Goal: Obtain resource: Download file/media

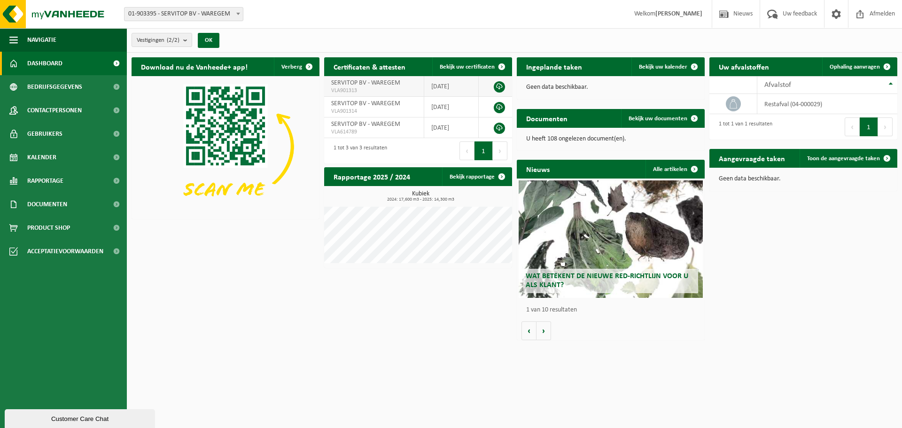
click at [500, 86] on link at bounding box center [499, 86] width 11 height 11
click at [274, 347] on html "Vestiging: 01-903395 - SERVITOP BV - WAREGEM 10-846820 - SERVITOP BV - WAREGEM …" at bounding box center [451, 214] width 902 height 428
drag, startPoint x: 397, startPoint y: 337, endPoint x: 411, endPoint y: 317, distance: 24.4
click at [400, 337] on div "Download nu de Vanheede+ app! Verberg Certificaten & attesten Bekijk uw certifi…" at bounding box center [514, 199] width 770 height 292
click at [48, 84] on span "Bedrijfsgegevens" at bounding box center [54, 86] width 55 height 23
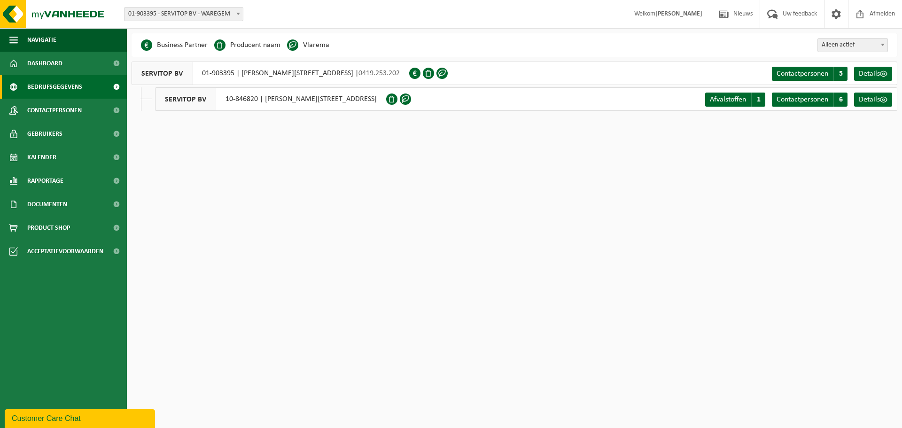
click at [322, 254] on html "Vestiging: 01-903395 - SERVITOP BV - WAREGEM 10-846820 - SERVITOP BV - WAREGEM …" at bounding box center [451, 214] width 902 height 428
click at [310, 43] on li "Vlarema" at bounding box center [308, 45] width 42 height 14
click at [876, 70] on span "Details" at bounding box center [869, 74] width 21 height 8
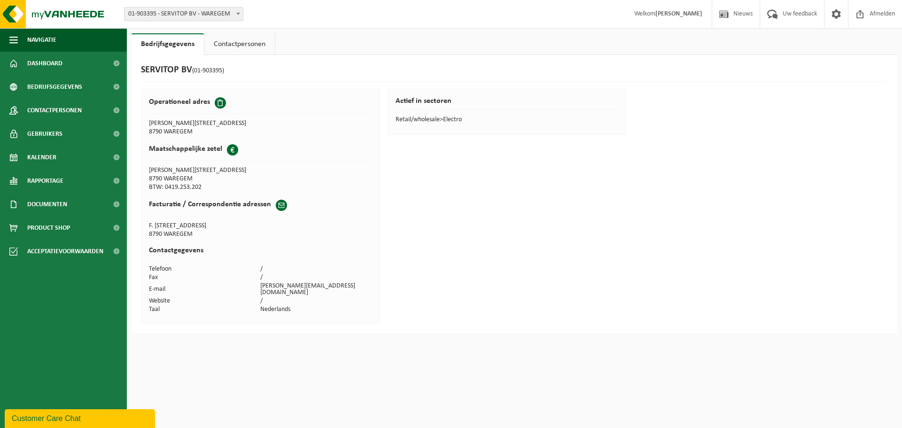
click at [236, 47] on link "Contactpersonen" at bounding box center [239, 44] width 70 height 22
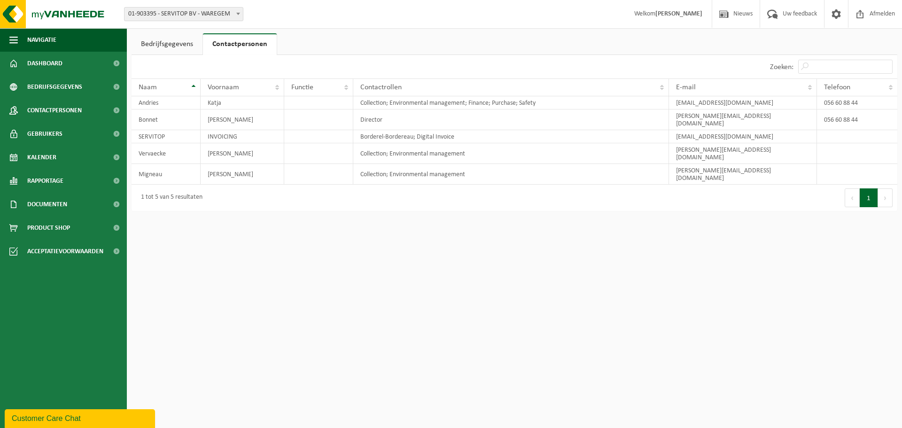
drag, startPoint x: 345, startPoint y: 257, endPoint x: 340, endPoint y: 252, distance: 7.3
click at [344, 255] on html "Vestiging: 01-903395 - SERVITOP BV - WAREGEM 10-846820 - SERVITOP BV - WAREGEM …" at bounding box center [451, 214] width 902 height 428
click at [174, 47] on link "Bedrijfsgegevens" at bounding box center [167, 44] width 71 height 22
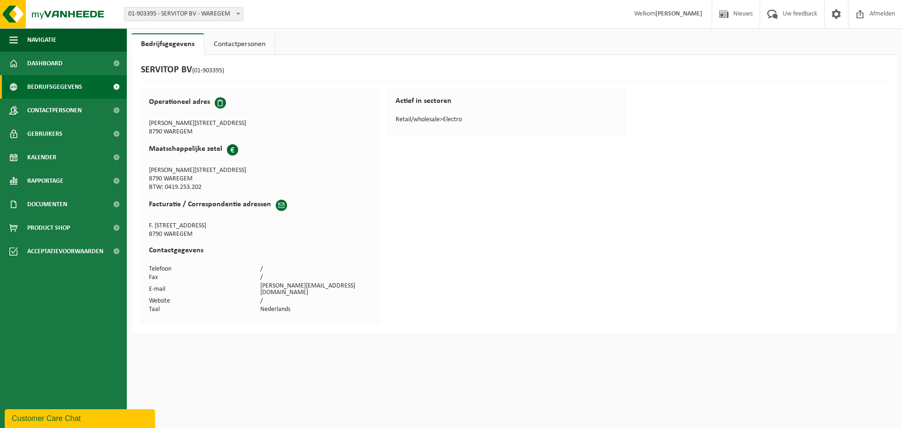
click at [46, 86] on span "Bedrijfsgegevens" at bounding box center [54, 86] width 55 height 23
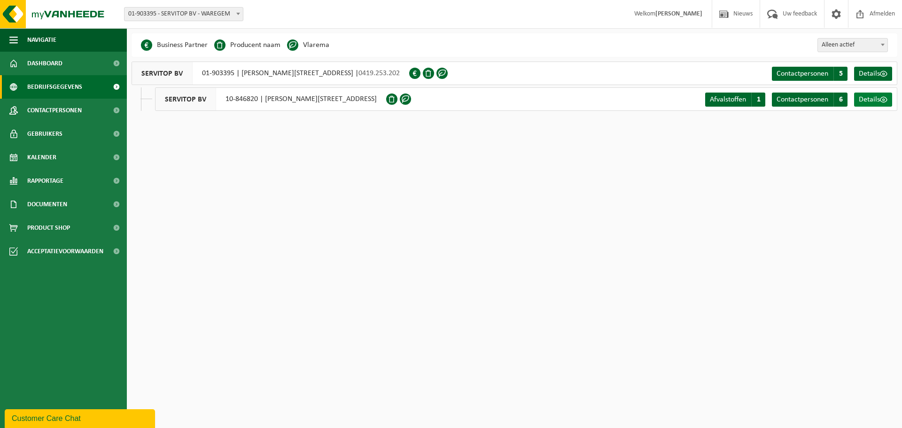
click at [872, 99] on span "Details" at bounding box center [869, 100] width 21 height 8
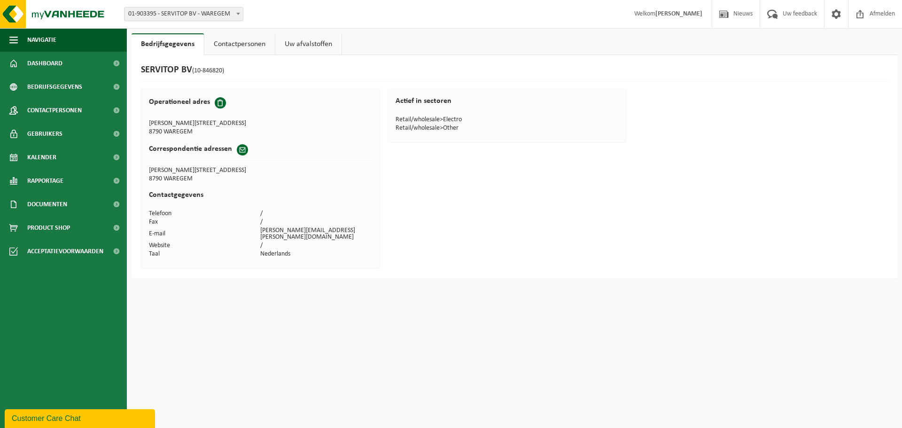
click at [277, 42] on link "Uw afvalstoffen" at bounding box center [308, 44] width 66 height 22
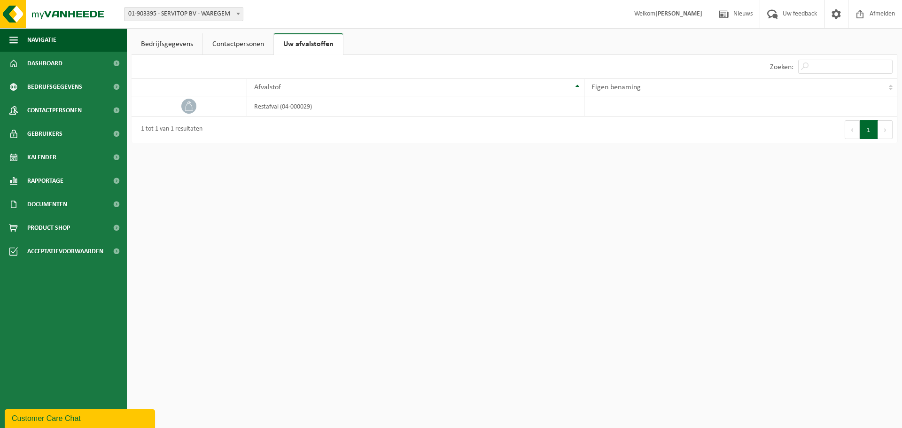
click at [237, 42] on link "Contactpersonen" at bounding box center [238, 44] width 70 height 22
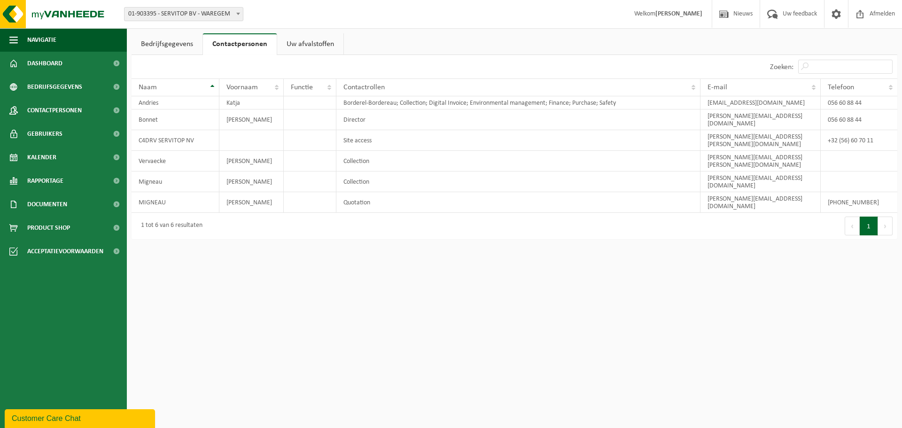
click at [176, 46] on link "Bedrijfsgegevens" at bounding box center [167, 44] width 71 height 22
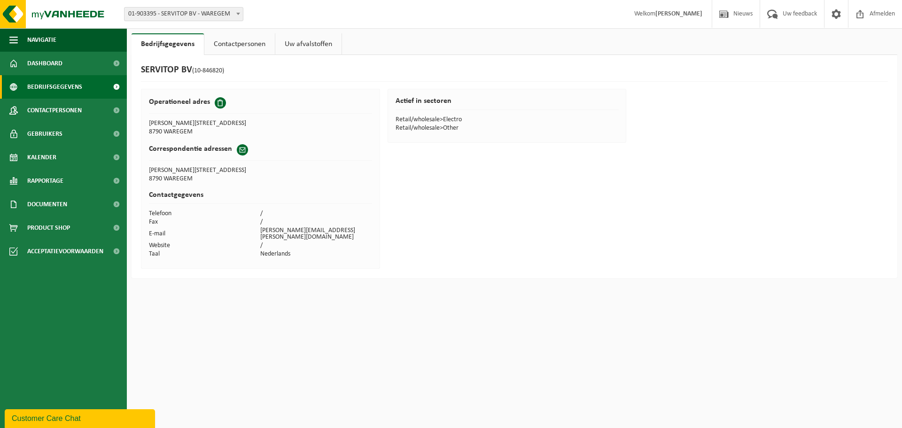
click at [55, 81] on span "Bedrijfsgegevens" at bounding box center [54, 86] width 55 height 23
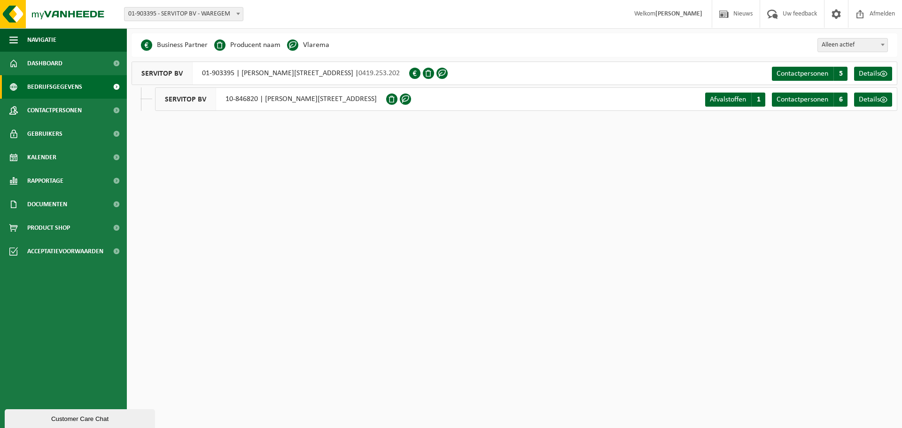
click at [155, 15] on span "01-903395 - SERVITOP BV - WAREGEM" at bounding box center [183, 14] width 118 height 13
select select "94936"
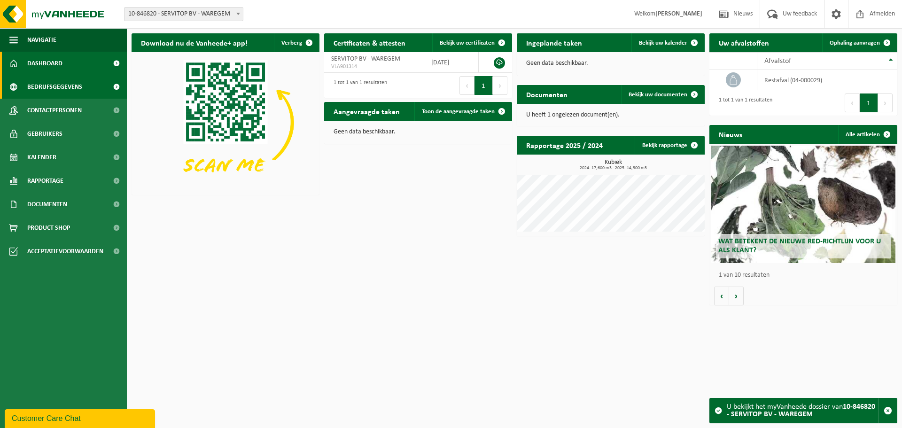
click at [36, 87] on span "Bedrijfsgegevens" at bounding box center [54, 86] width 55 height 23
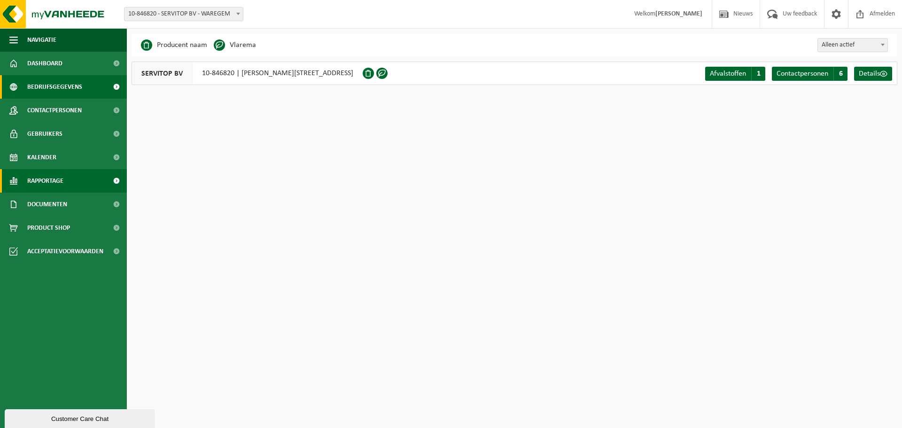
click at [31, 182] on span "Rapportage" at bounding box center [45, 180] width 36 height 23
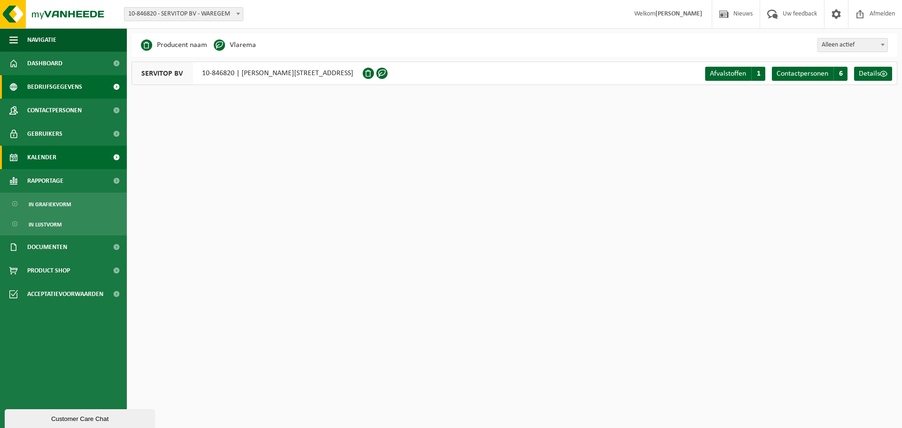
click at [48, 157] on span "Kalender" at bounding box center [41, 157] width 29 height 23
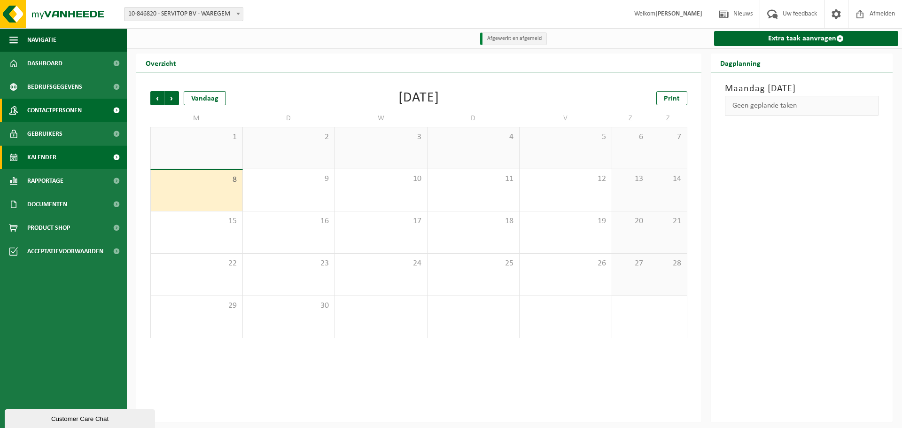
click at [52, 117] on span "Contactpersonen" at bounding box center [54, 110] width 54 height 23
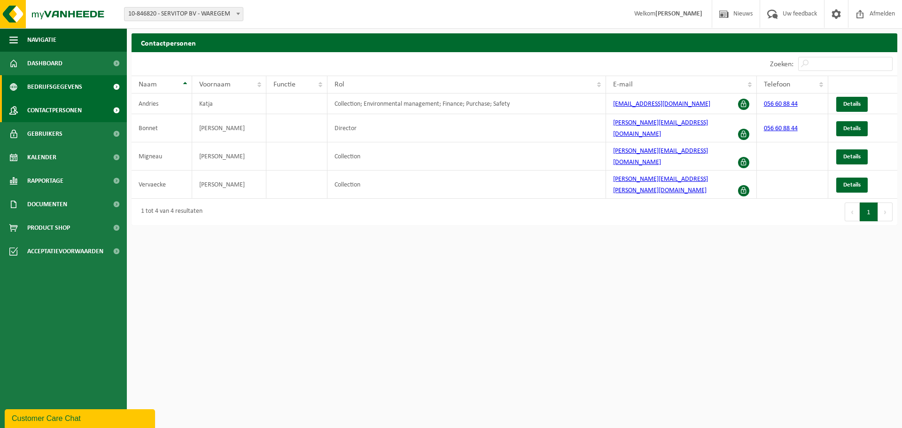
click at [41, 90] on span "Bedrijfsgegevens" at bounding box center [54, 86] width 55 height 23
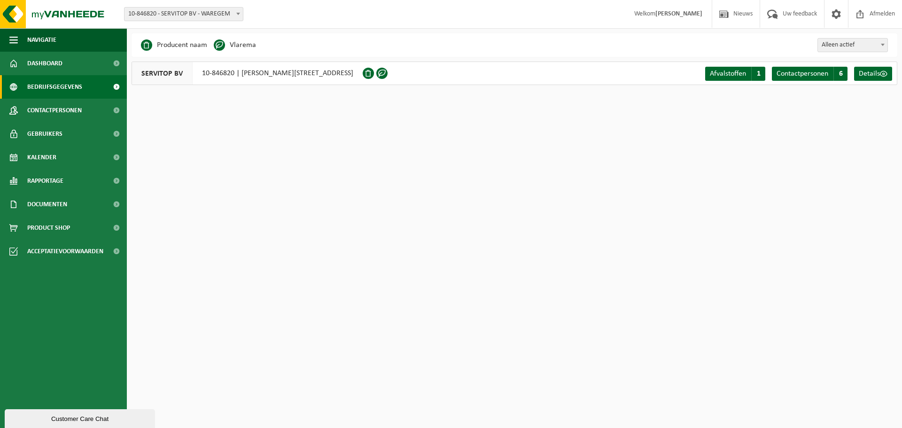
drag, startPoint x: 402, startPoint y: 168, endPoint x: 402, endPoint y: 139, distance: 29.1
click at [402, 168] on html "Vestiging: 01-903395 - SERVITOP BV - WAREGEM 10-846820 - SERVITOP BV - WAREGEM …" at bounding box center [451, 214] width 902 height 428
click at [72, 72] on link "Dashboard" at bounding box center [63, 63] width 127 height 23
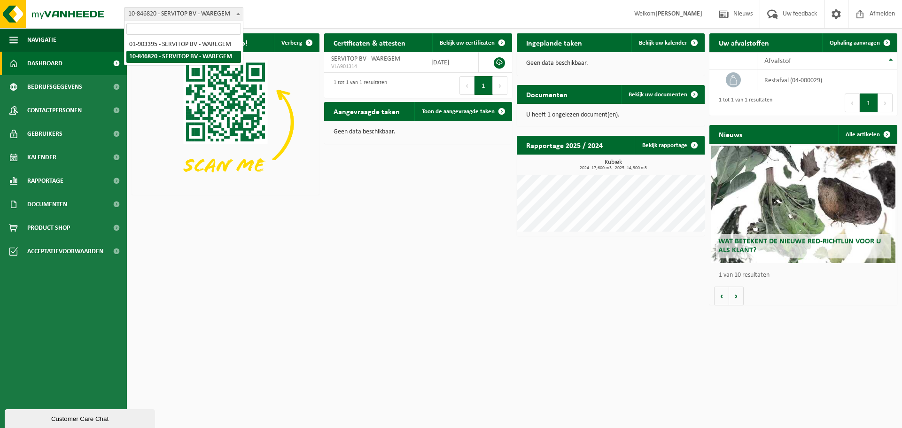
click at [203, 14] on span "10-846820 - SERVITOP BV - WAREGEM" at bounding box center [183, 14] width 118 height 13
click at [279, 293] on div "Download nu de Vanheede+ app! Verberg Certificaten & attesten Bekijk uw certifi…" at bounding box center [514, 169] width 770 height 281
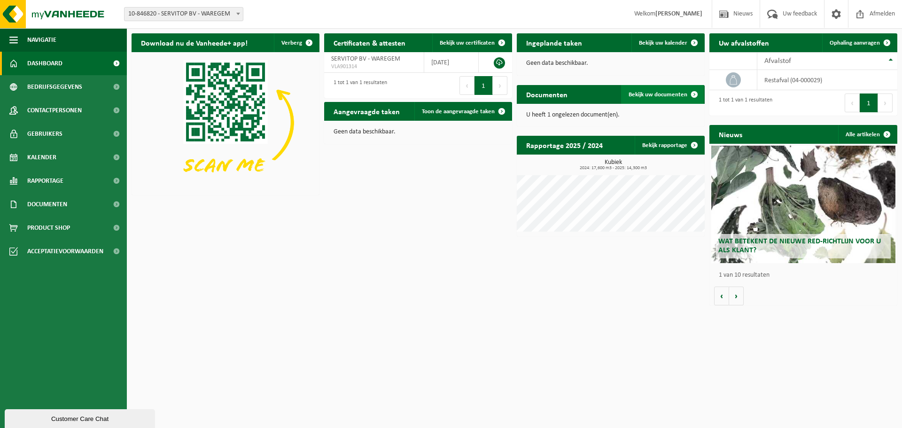
click at [670, 92] on span "Bekijk uw documenten" at bounding box center [657, 95] width 59 height 6
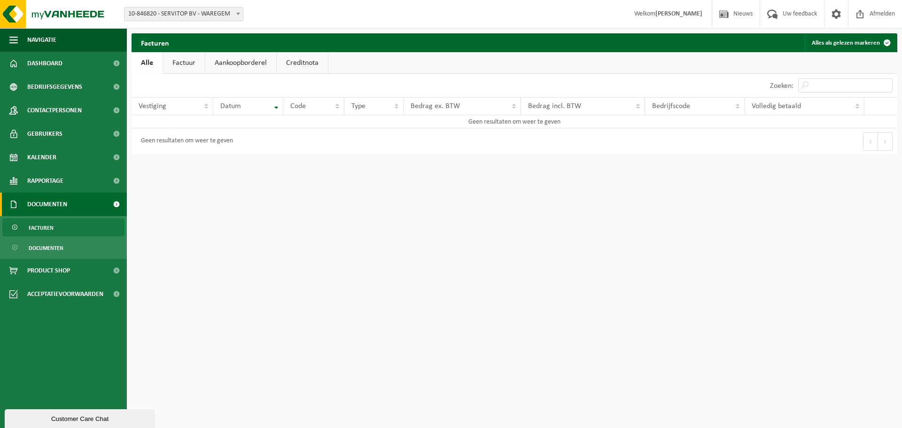
click at [54, 201] on span "Documenten" at bounding box center [47, 204] width 40 height 23
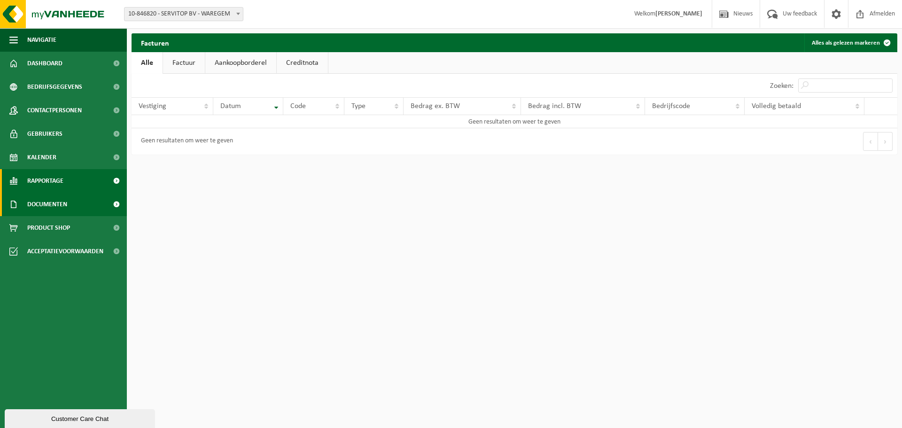
click at [55, 180] on span "Rapportage" at bounding box center [45, 180] width 36 height 23
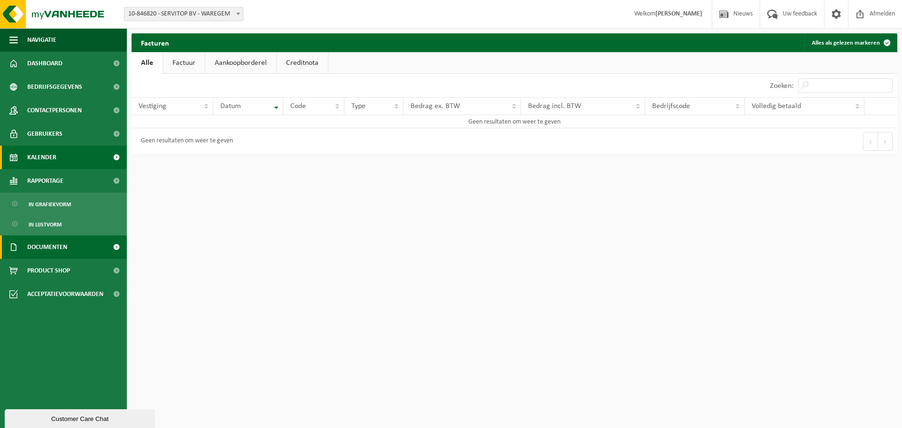
click at [54, 154] on span "Kalender" at bounding box center [41, 157] width 29 height 23
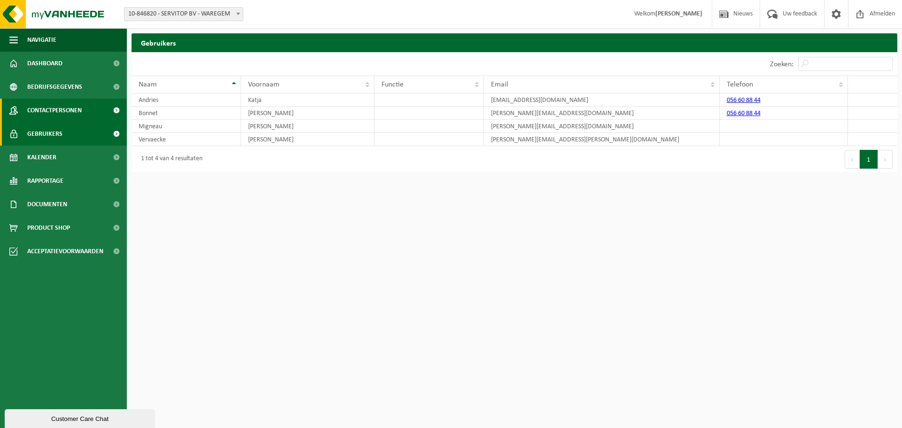
click at [56, 104] on span "Contactpersonen" at bounding box center [54, 110] width 54 height 23
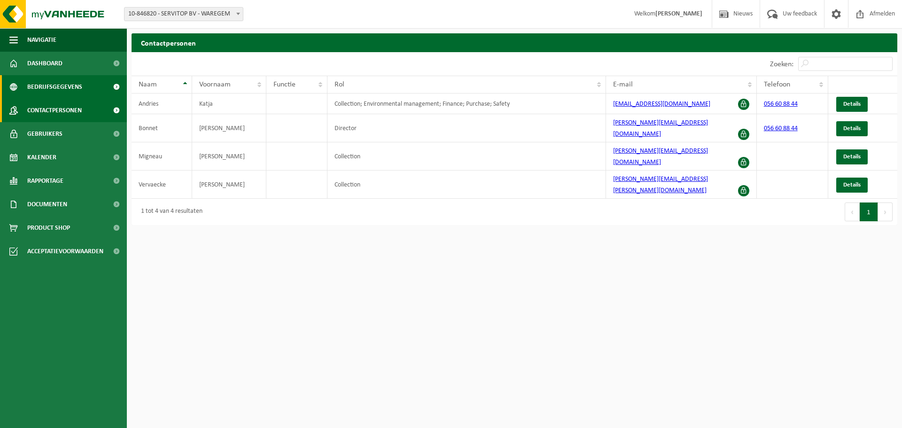
click at [57, 89] on span "Bedrijfsgegevens" at bounding box center [54, 86] width 55 height 23
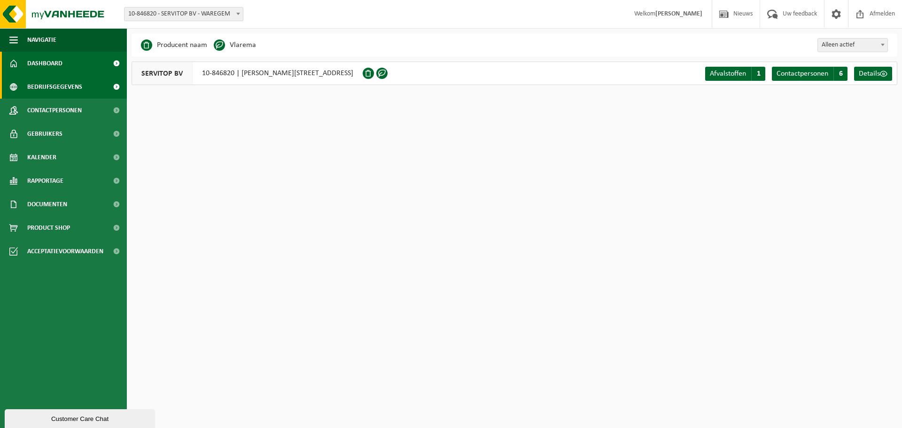
click at [68, 63] on link "Dashboard" at bounding box center [63, 63] width 127 height 23
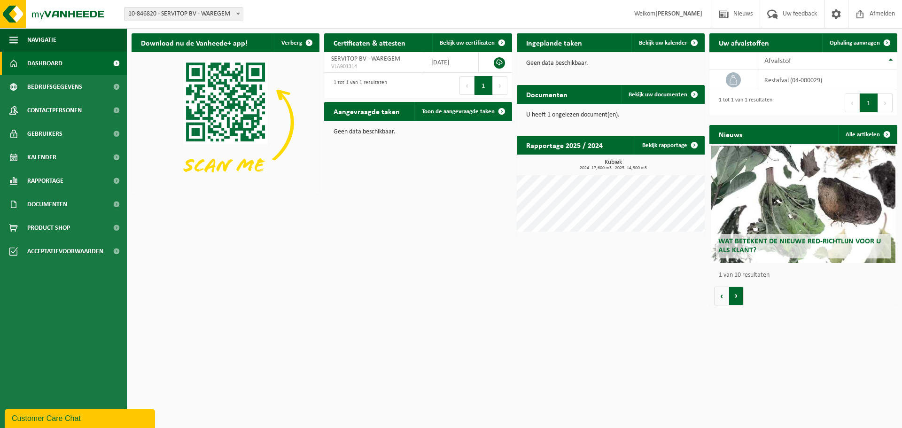
click at [738, 298] on button "Volgende" at bounding box center [736, 295] width 15 height 19
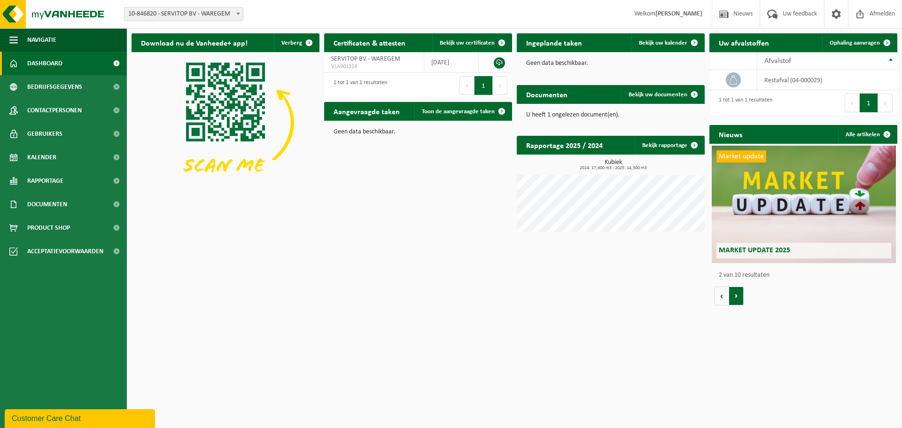
scroll to position [0, 188]
click at [735, 299] on button "Volgende" at bounding box center [736, 295] width 15 height 19
click at [65, 62] on link "Dashboard" at bounding box center [63, 63] width 127 height 23
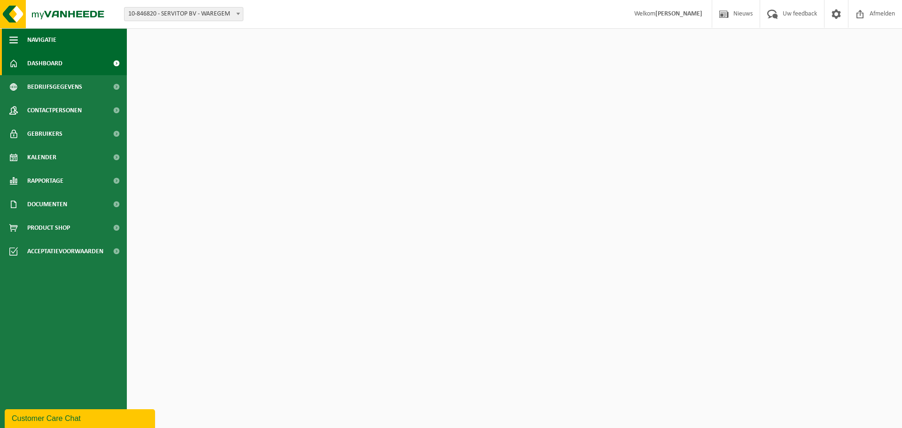
click at [46, 35] on span "Navigatie" at bounding box center [41, 39] width 29 height 23
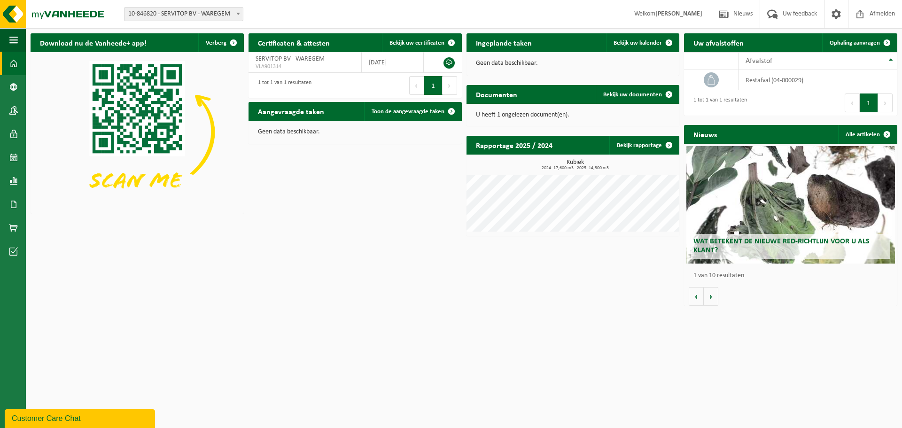
drag, startPoint x: 341, startPoint y: 330, endPoint x: 307, endPoint y: 104, distance: 227.9
click at [339, 329] on html "Vestiging: 01-903395 - SERVITOP BV - WAREGEM 10-846820 - SERVITOP BV - WAREGEM …" at bounding box center [451, 214] width 902 height 428
click at [166, 11] on span "10-846820 - SERVITOP BV - WAREGEM" at bounding box center [183, 14] width 118 height 13
select select "22145"
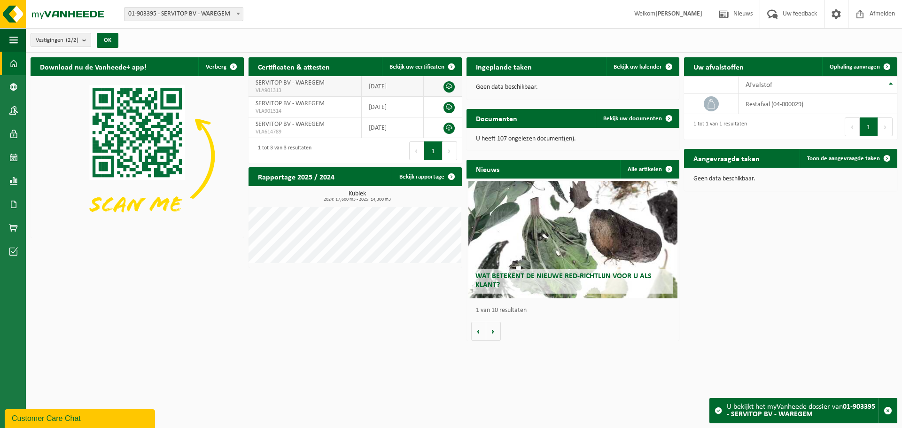
click at [450, 83] on link at bounding box center [448, 86] width 11 height 11
click at [449, 105] on link at bounding box center [448, 107] width 11 height 11
drag, startPoint x: 362, startPoint y: 342, endPoint x: 388, endPoint y: 340, distance: 26.4
click at [363, 342] on div "Download nu de Vanheede+ app! Verberg Certificaten & attesten Bekijk uw certifi…" at bounding box center [463, 199] width 871 height 293
click at [451, 125] on link at bounding box center [448, 128] width 11 height 11
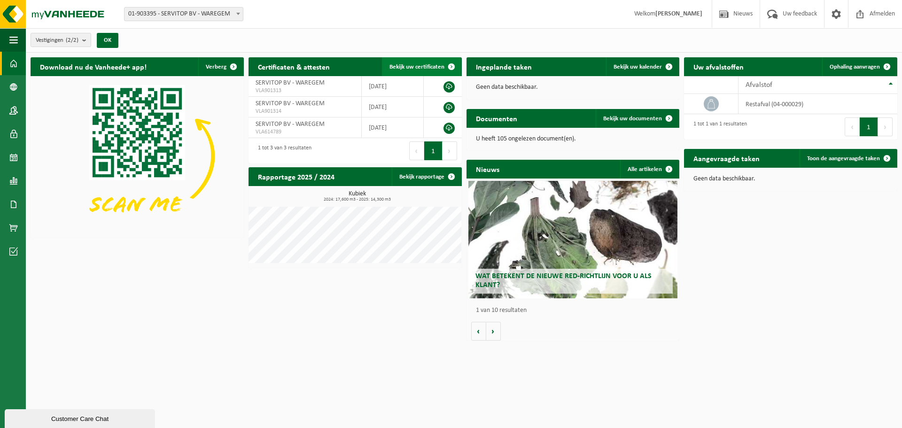
click at [402, 66] on span "Bekijk uw certificaten" at bounding box center [416, 67] width 55 height 6
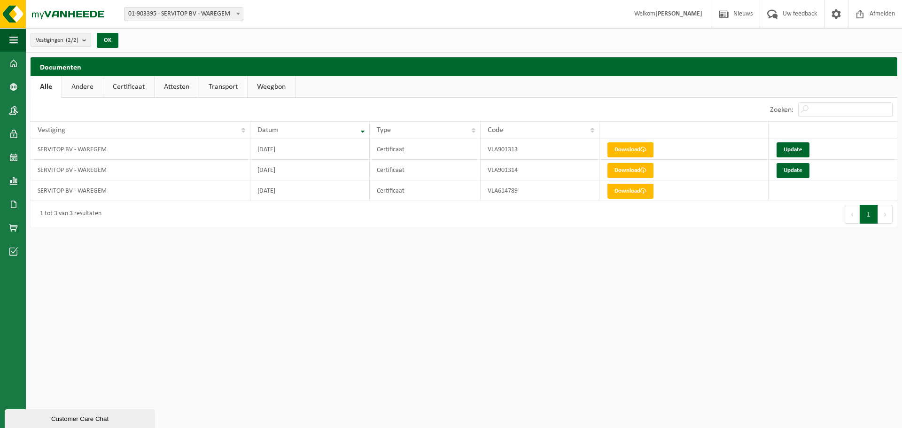
click at [295, 348] on html "Vestiging: 01-903395 - SERVITOP BV - WAREGEM 10-846820 - SERVITOP BV - WAREGEM …" at bounding box center [451, 214] width 902 height 428
click at [90, 90] on link "Andere" at bounding box center [82, 87] width 41 height 22
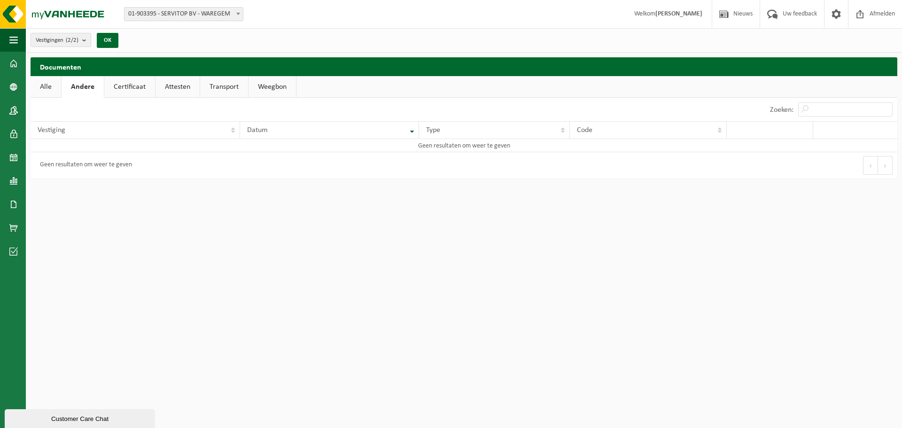
click at [127, 86] on link "Certificaat" at bounding box center [129, 87] width 51 height 22
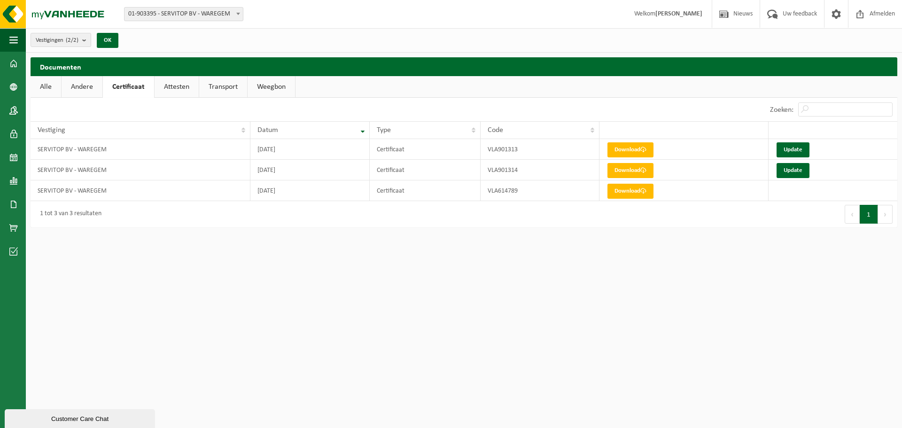
click at [174, 85] on link "Attesten" at bounding box center [177, 87] width 44 height 22
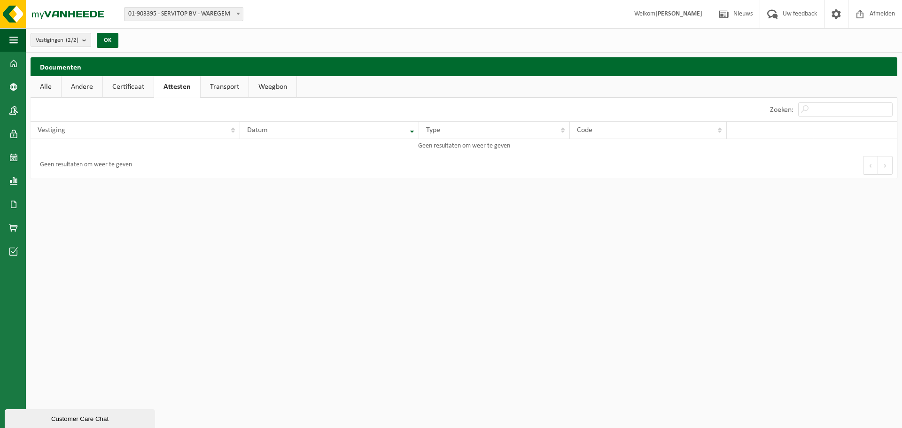
click at [228, 84] on link "Transport" at bounding box center [225, 87] width 48 height 22
click at [283, 91] on link "Weegbon" at bounding box center [272, 87] width 47 height 22
click at [174, 89] on link "Attesten" at bounding box center [176, 87] width 44 height 22
drag, startPoint x: 418, startPoint y: 302, endPoint x: 182, endPoint y: 130, distance: 292.4
click at [418, 300] on html "Vestiging: 01-903395 - SERVITOP BV - WAREGEM 10-846820 - SERVITOP BV - WAREGEM …" at bounding box center [451, 214] width 902 height 428
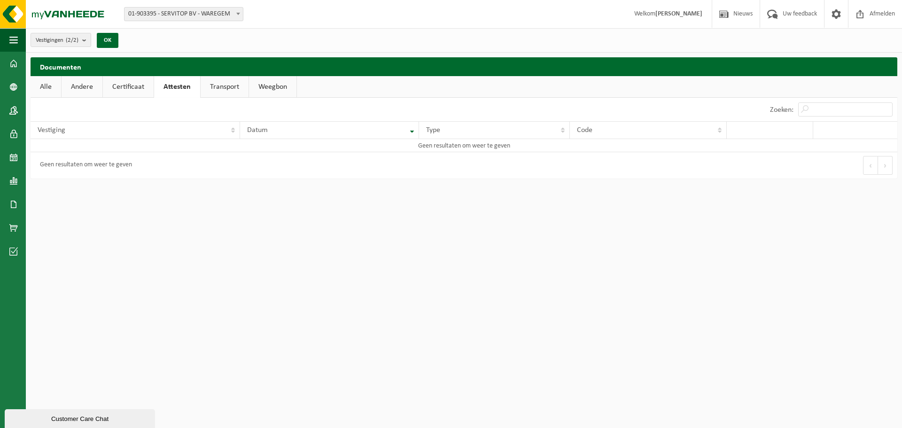
click at [127, 78] on link "Certificaat" at bounding box center [128, 87] width 51 height 22
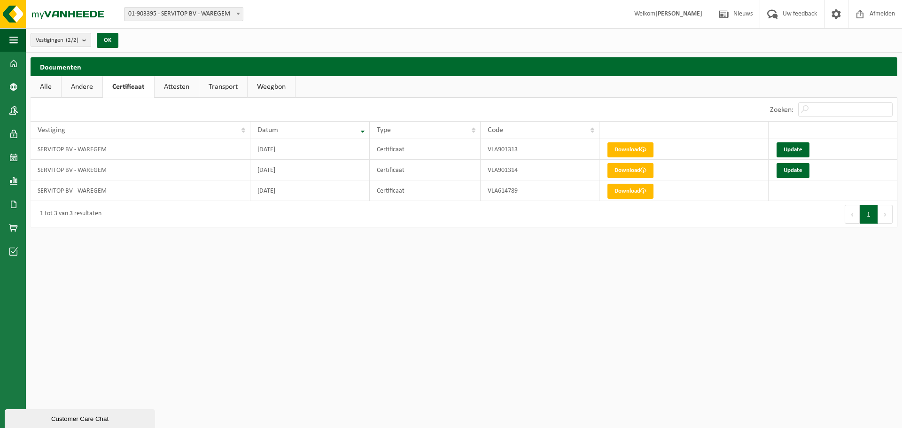
click at [289, 285] on html "Vestiging: 01-903395 - SERVITOP BV - WAREGEM 10-846820 - SERVITOP BV - WAREGEM …" at bounding box center [451, 214] width 902 height 428
click at [536, 214] on div "Eerste Vorige 1 Volgende Laatste" at bounding box center [681, 214] width 434 height 26
click at [18, 15] on img at bounding box center [56, 14] width 113 height 28
